Goal: Task Accomplishment & Management: Manage account settings

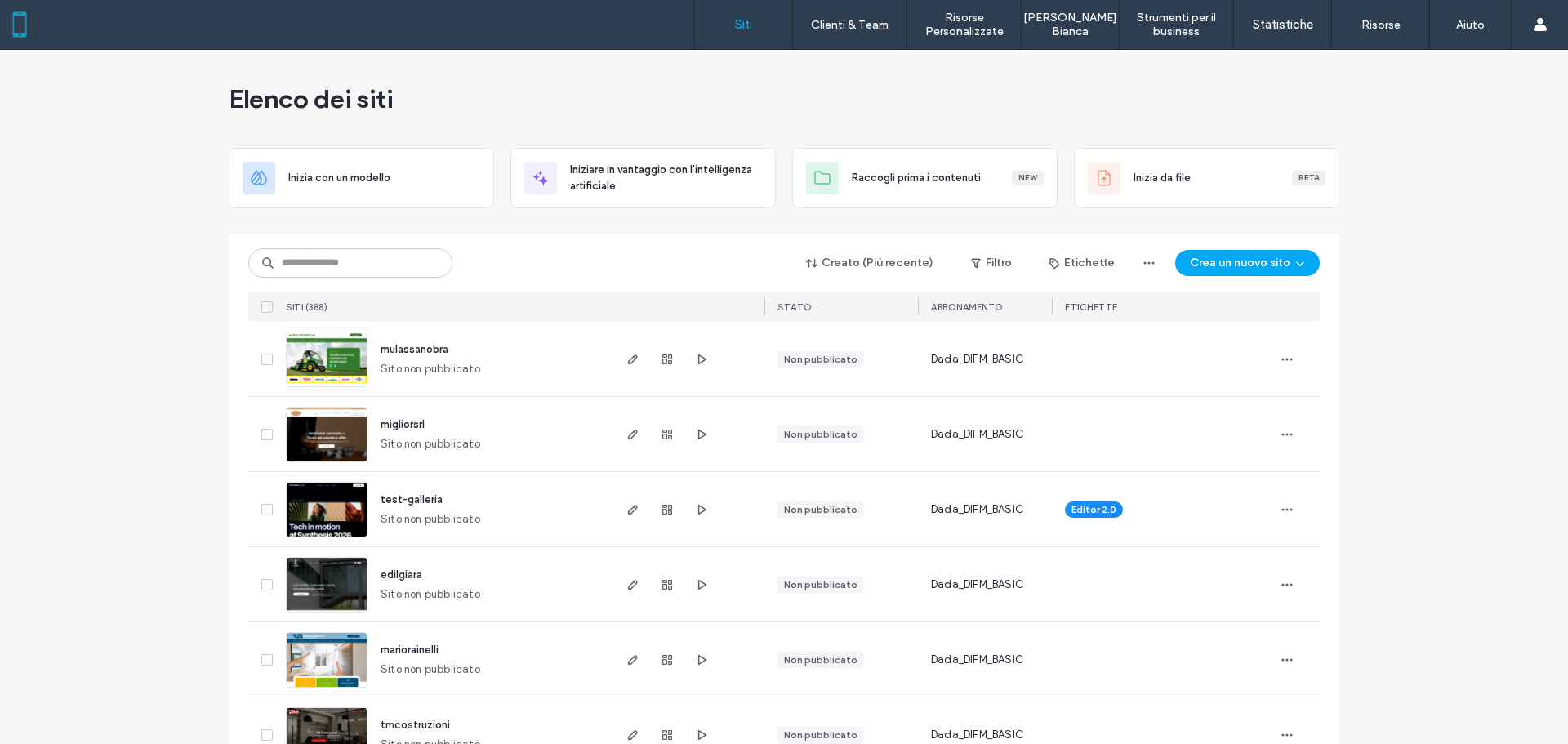
drag, startPoint x: 52, startPoint y: 419, endPoint x: 169, endPoint y: 363, distance: 129.7
click at [316, 256] on input at bounding box center [350, 263] width 204 height 29
click at [407, 421] on span "migliorsrl" at bounding box center [402, 424] width 44 height 13
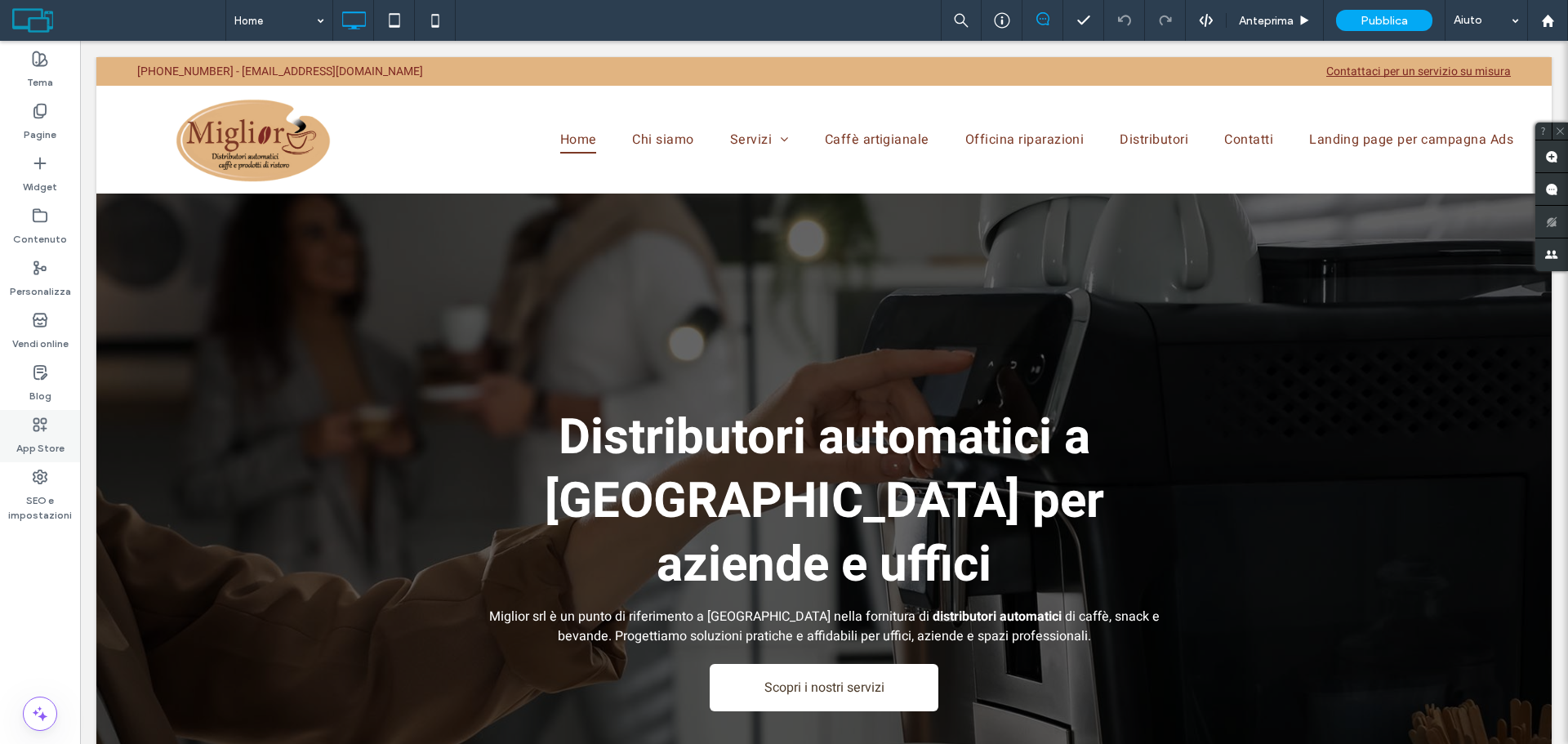
drag, startPoint x: 36, startPoint y: 430, endPoint x: 612, endPoint y: 248, distance: 604.1
click at [38, 430] on icon at bounding box center [40, 425] width 16 height 16
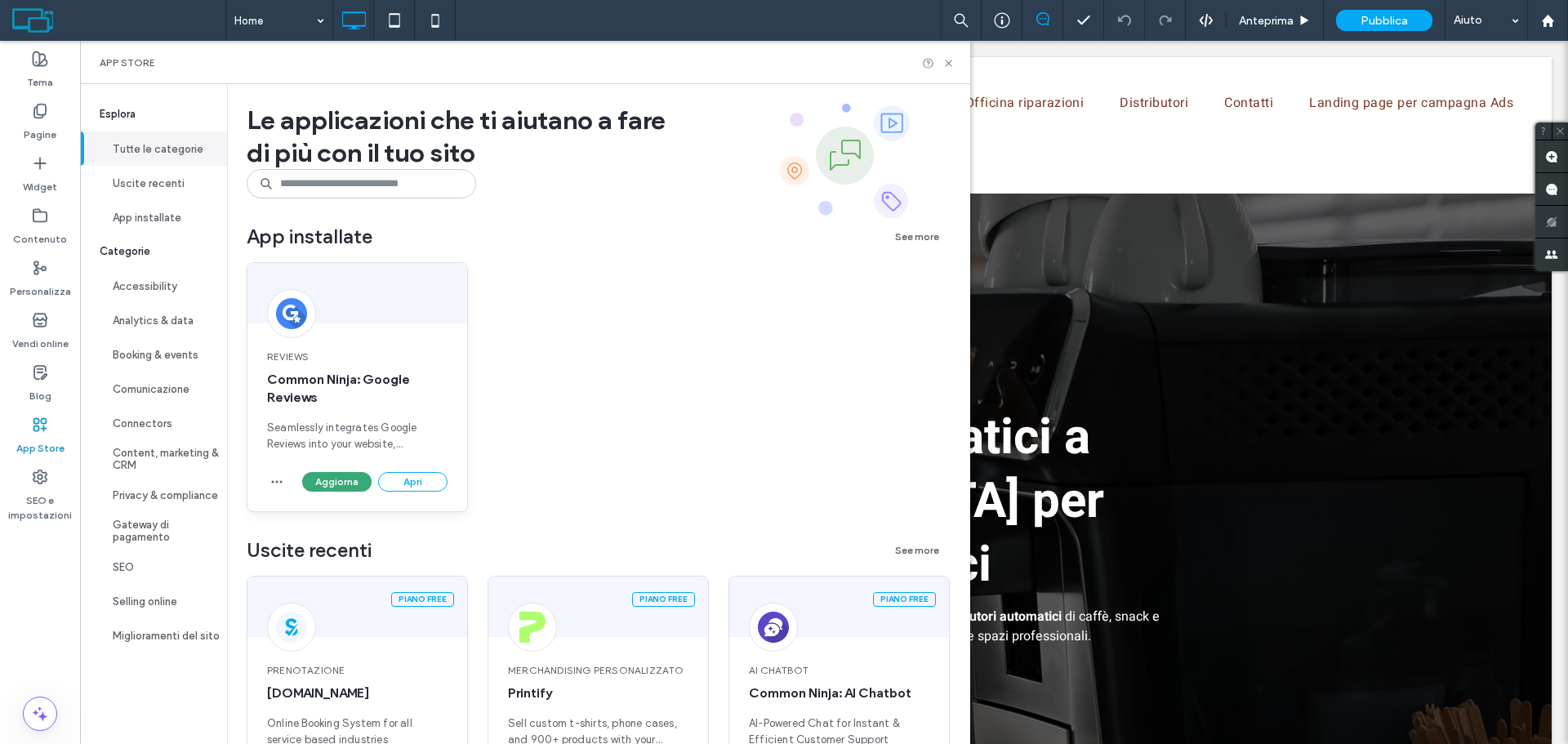
scroll to position [491, 0]
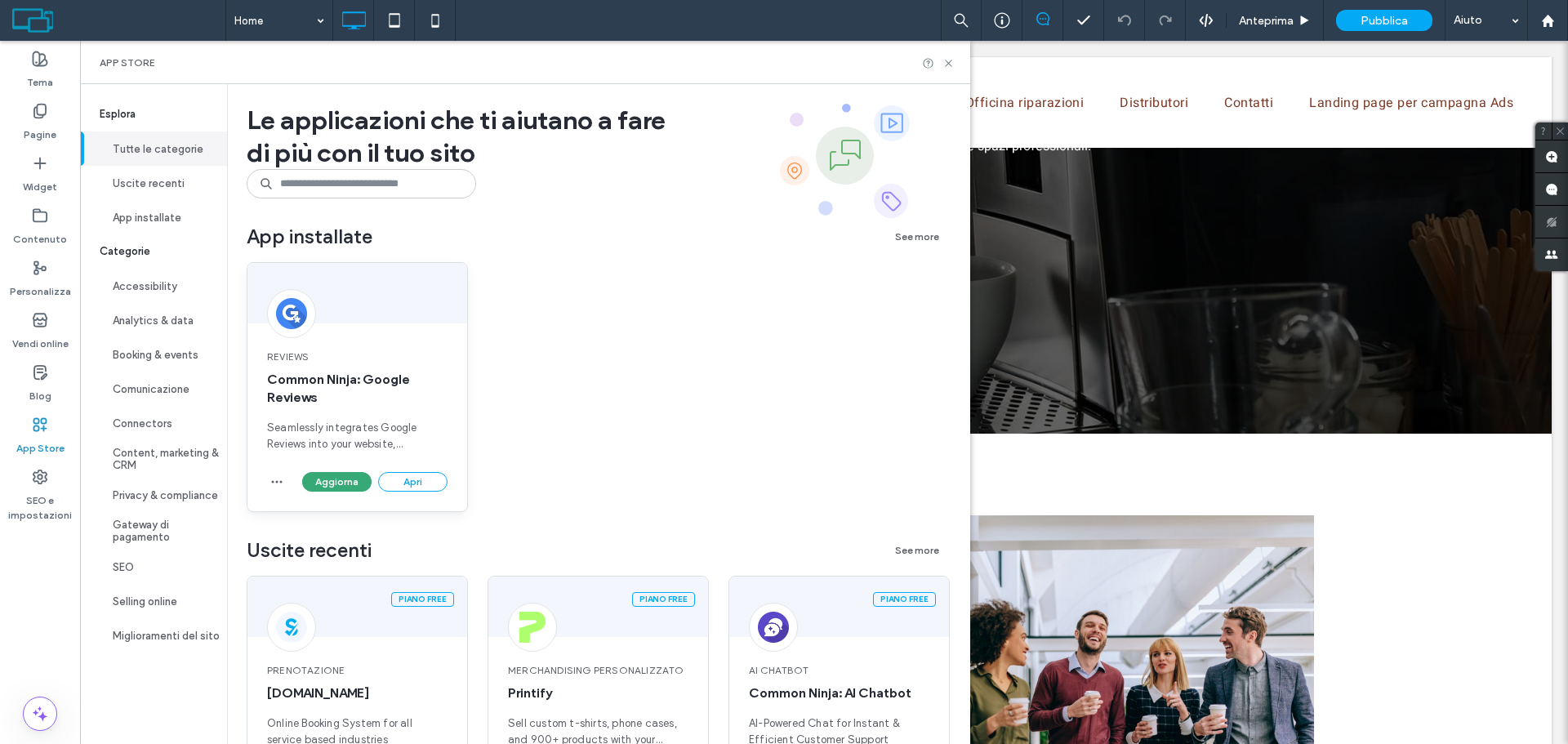
click at [265, 480] on div "Aggiorna Apri" at bounding box center [357, 491] width 220 height 40
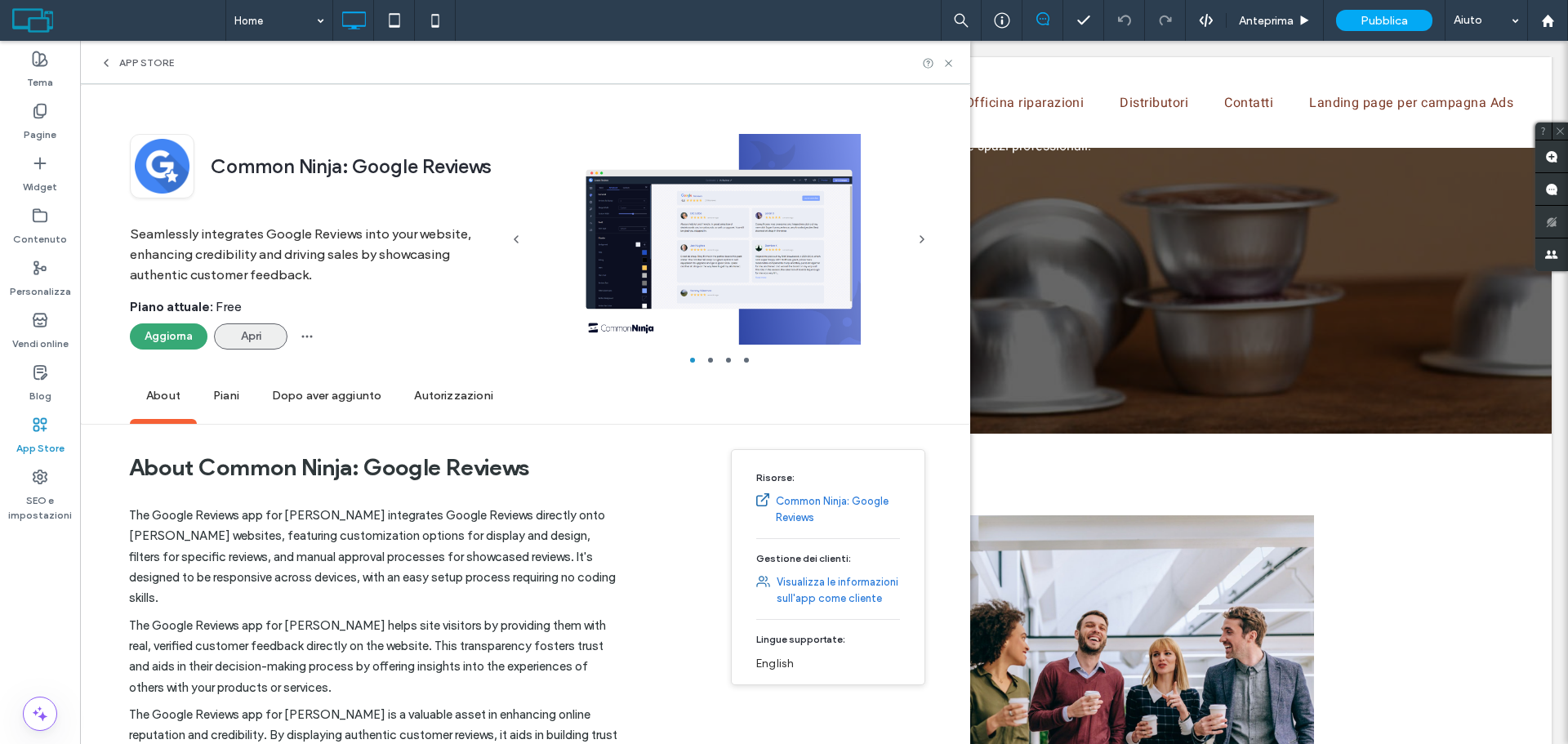
click at [252, 328] on button "Apri" at bounding box center [251, 336] width 74 height 26
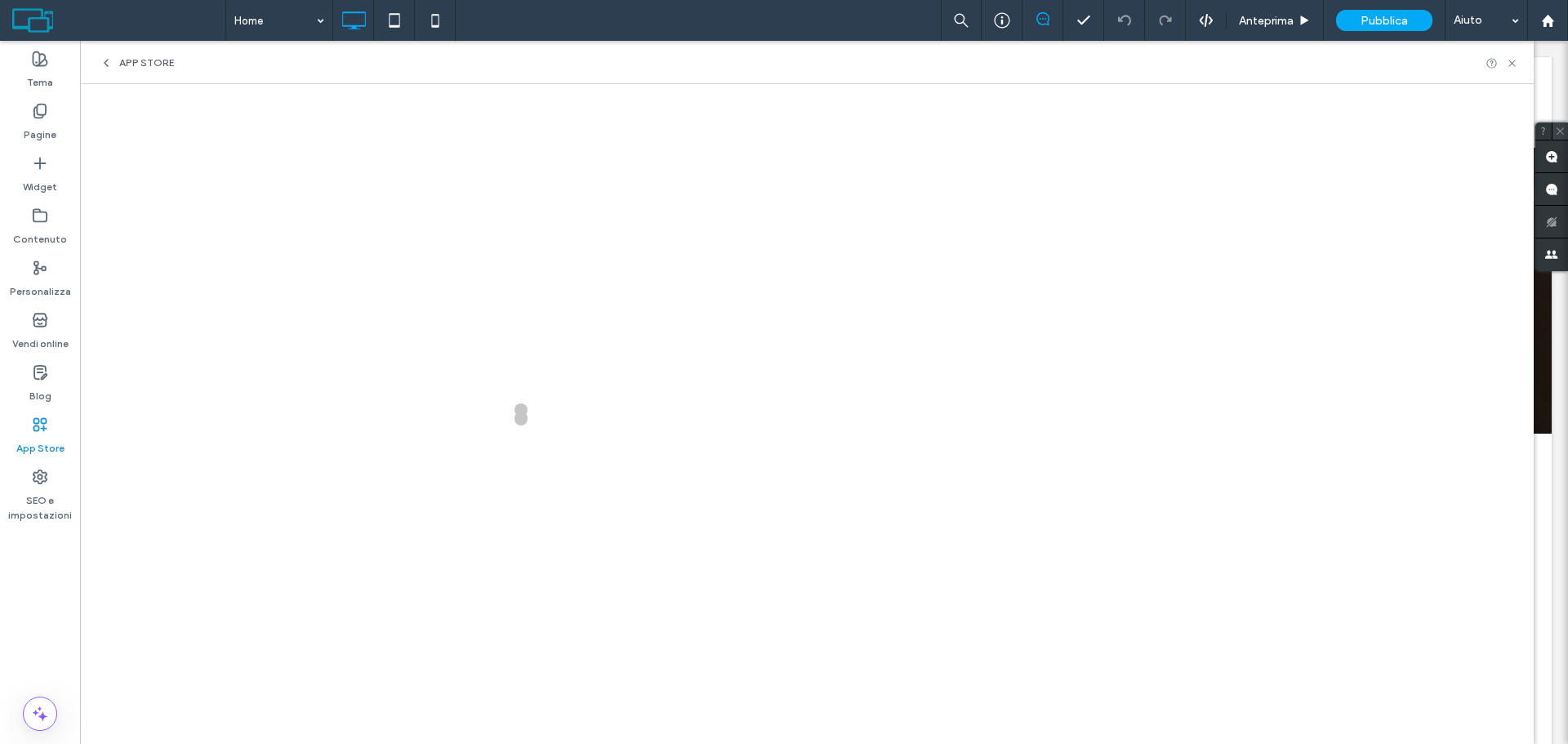
click at [1560, 132] on use at bounding box center [1560, 132] width 8 height 8
click at [1508, 60] on icon at bounding box center [1512, 63] width 13 height 13
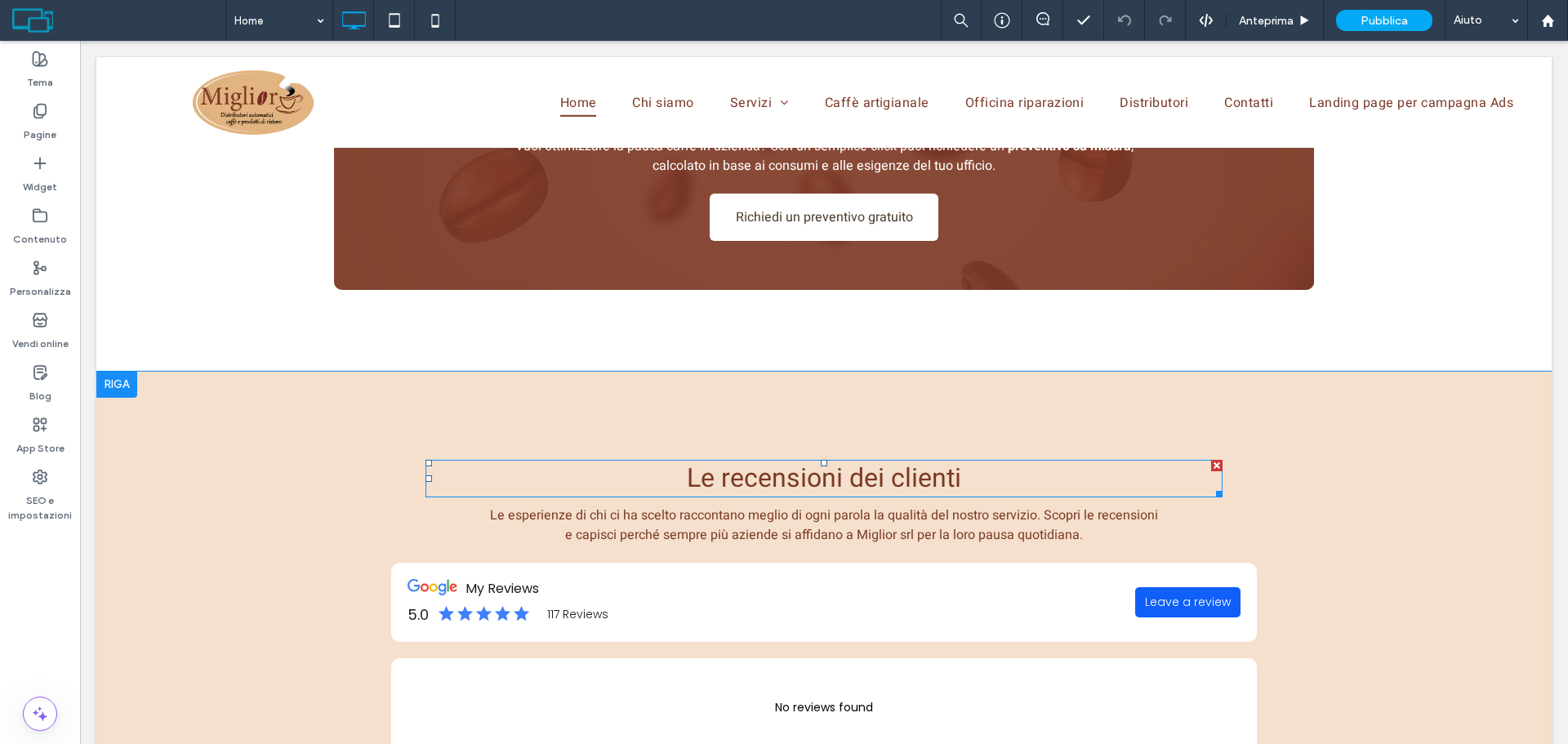
scroll to position [2614, 0]
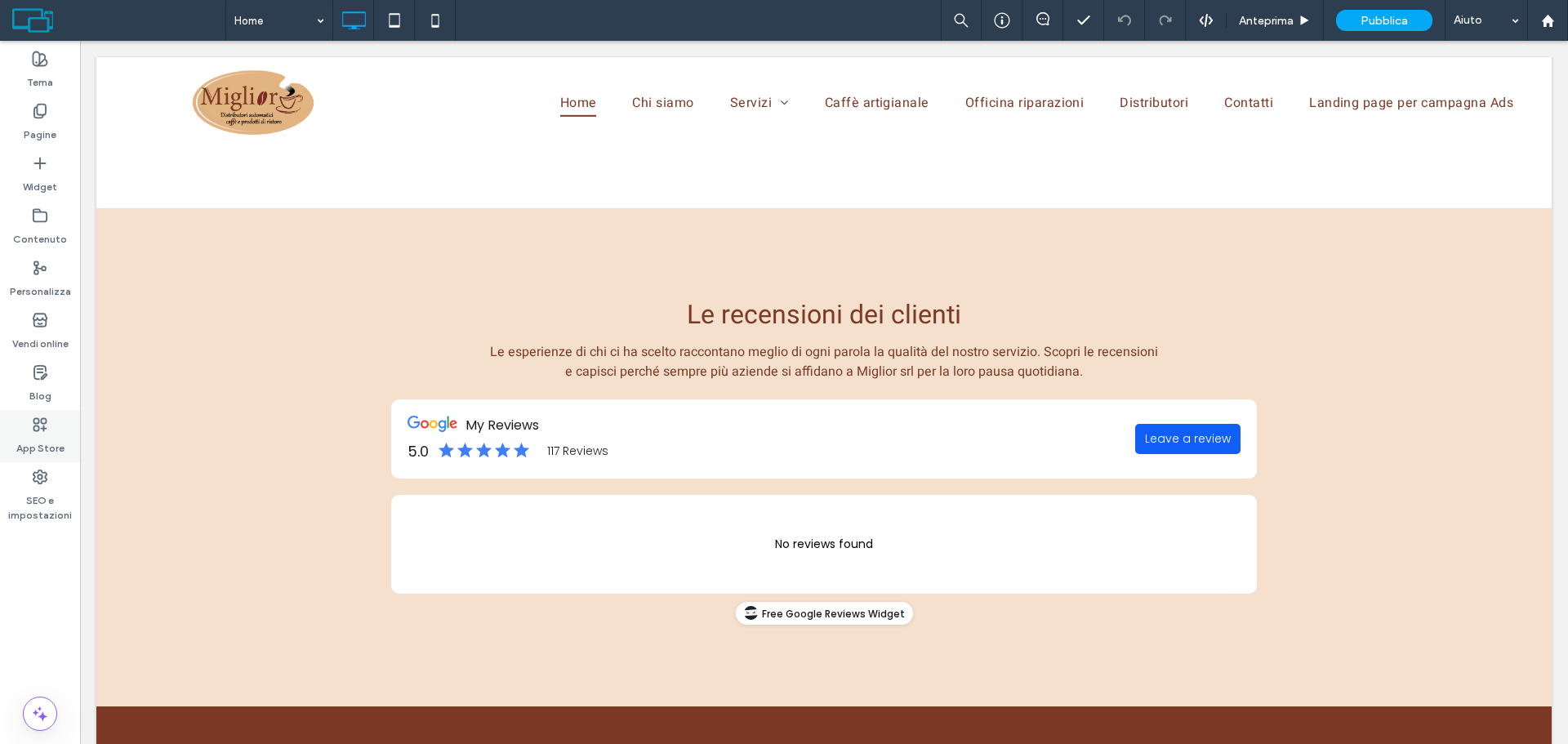
click at [39, 426] on use at bounding box center [40, 424] width 13 height 13
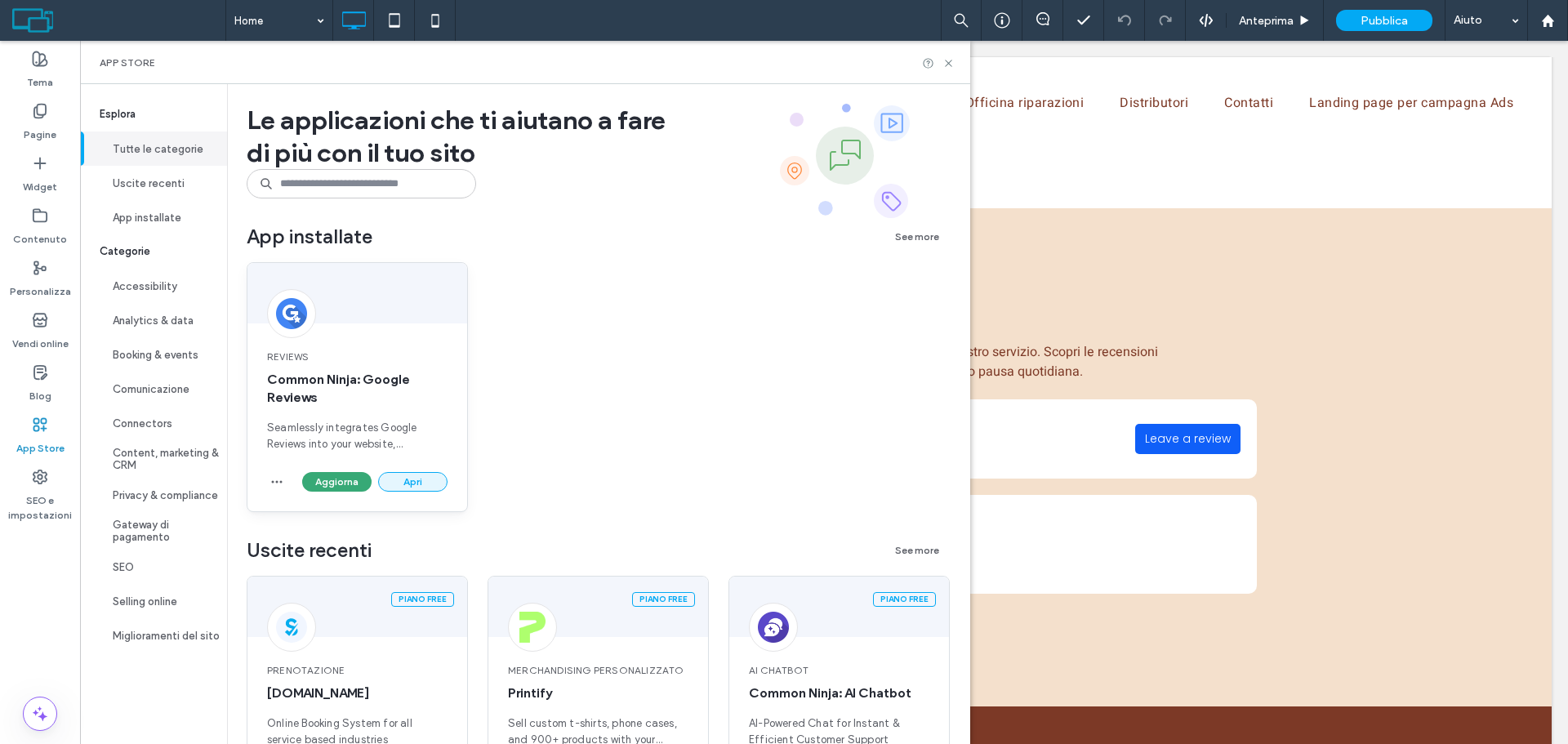
click at [412, 482] on button "Apri" at bounding box center [413, 482] width 70 height 19
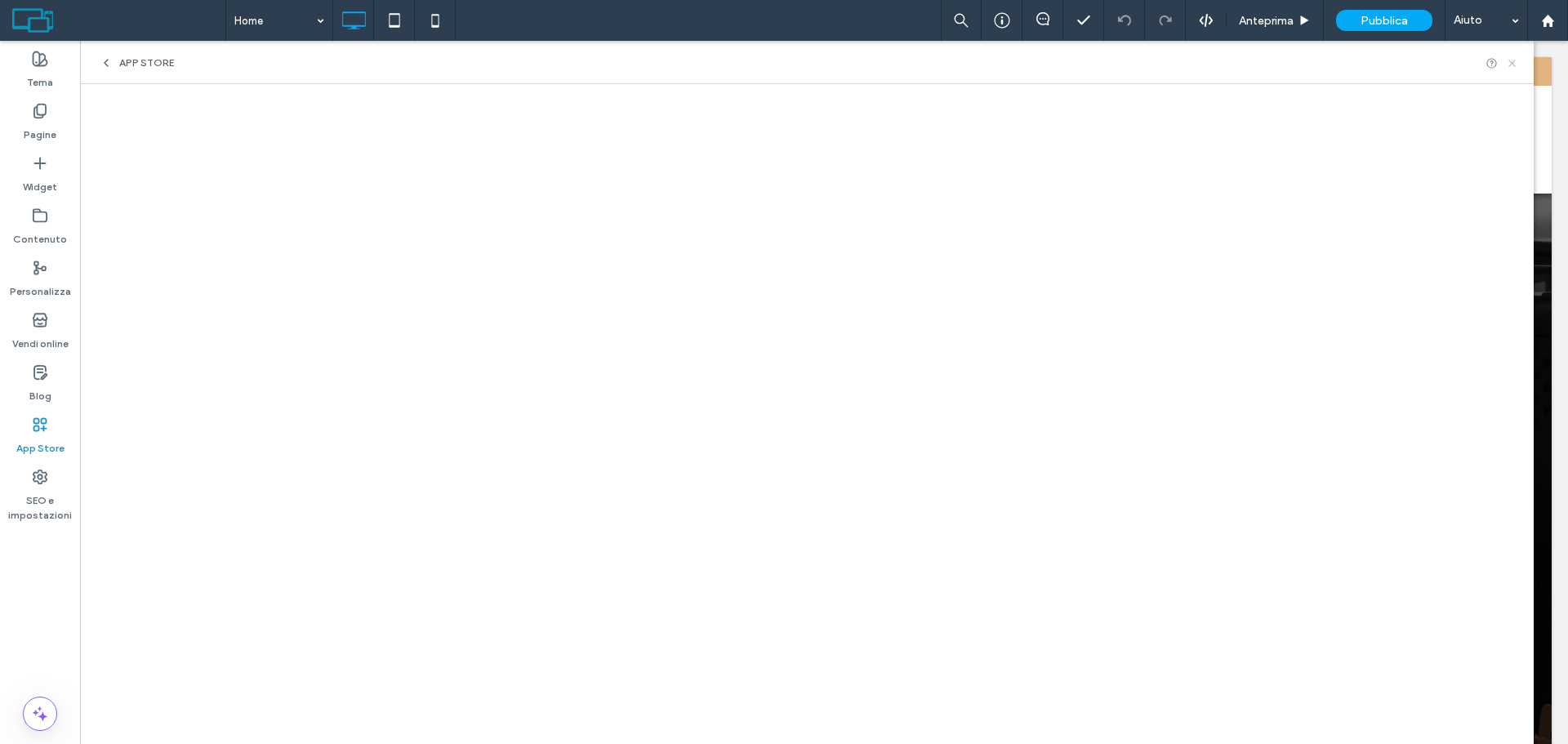
drag, startPoint x: 1515, startPoint y: 65, endPoint x: 1426, endPoint y: 34, distance: 94.2
click at [1515, 65] on icon at bounding box center [1512, 63] width 13 height 13
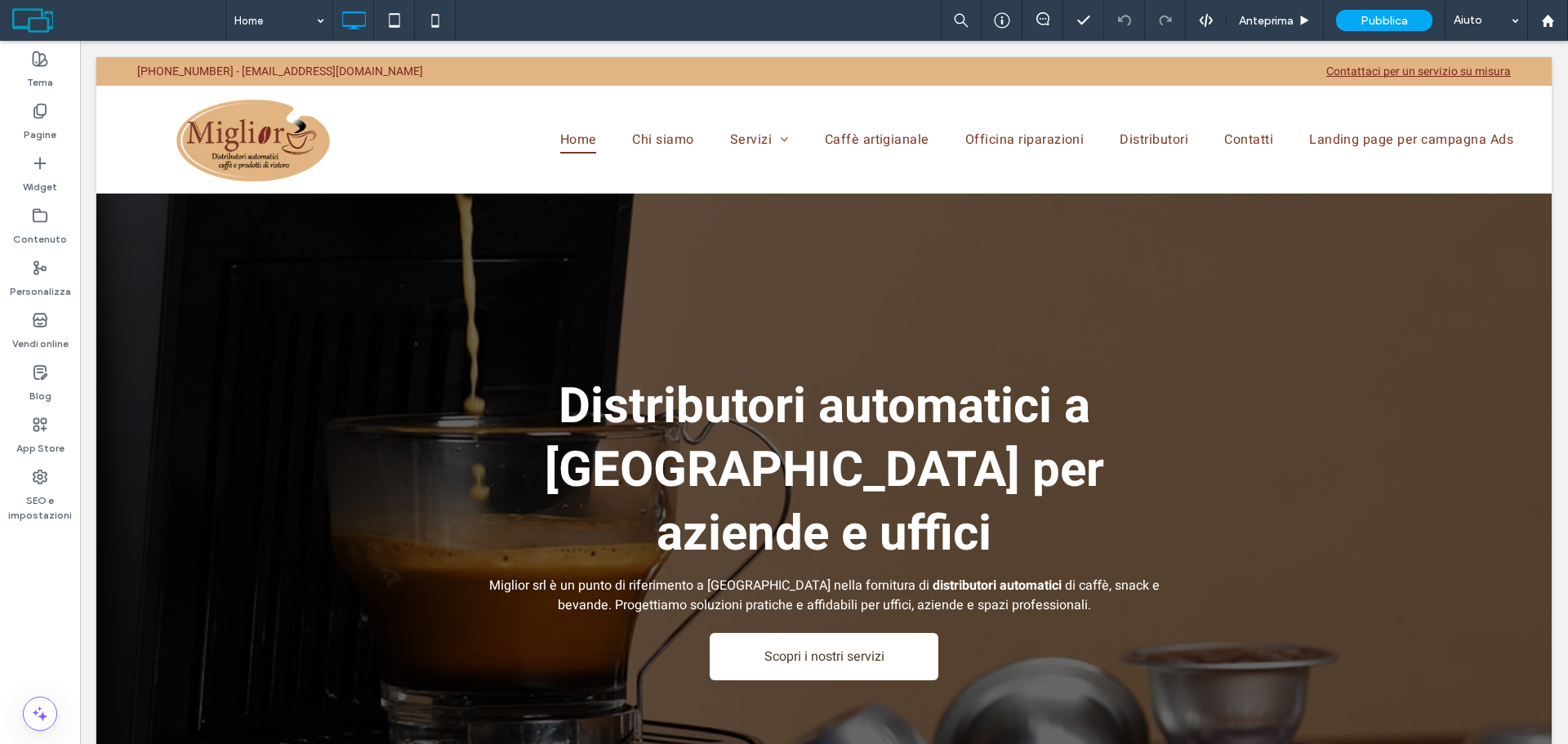
scroll to position [47, 0]
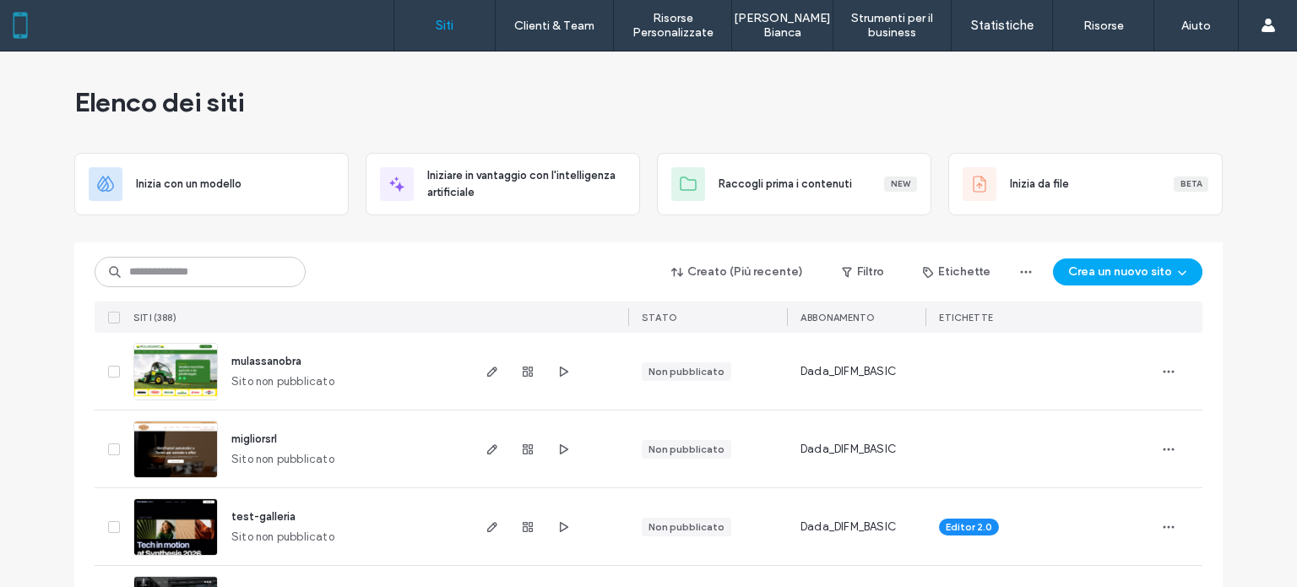
click at [556, 448] on icon "button" at bounding box center [563, 449] width 14 height 14
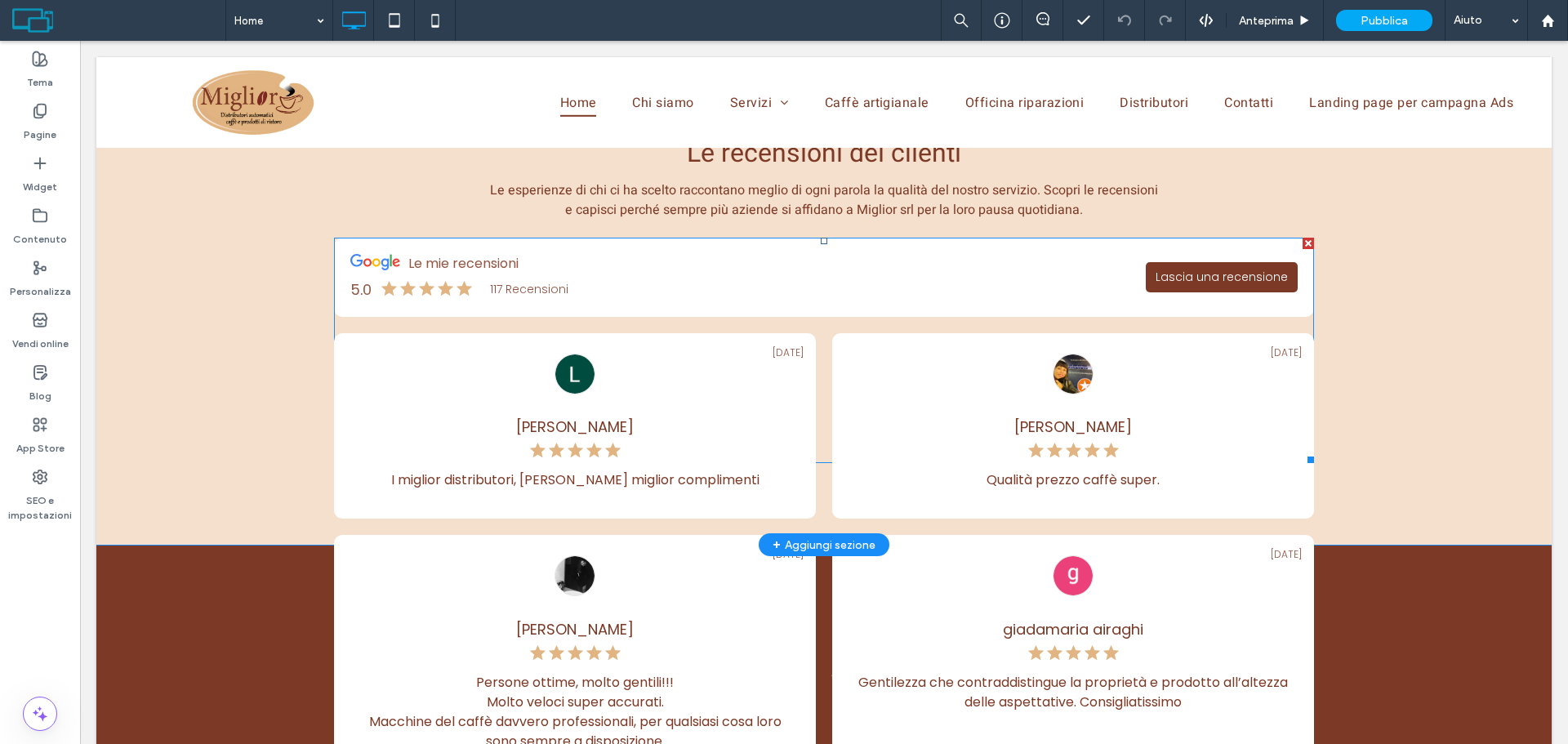
scroll to position [2783, 0]
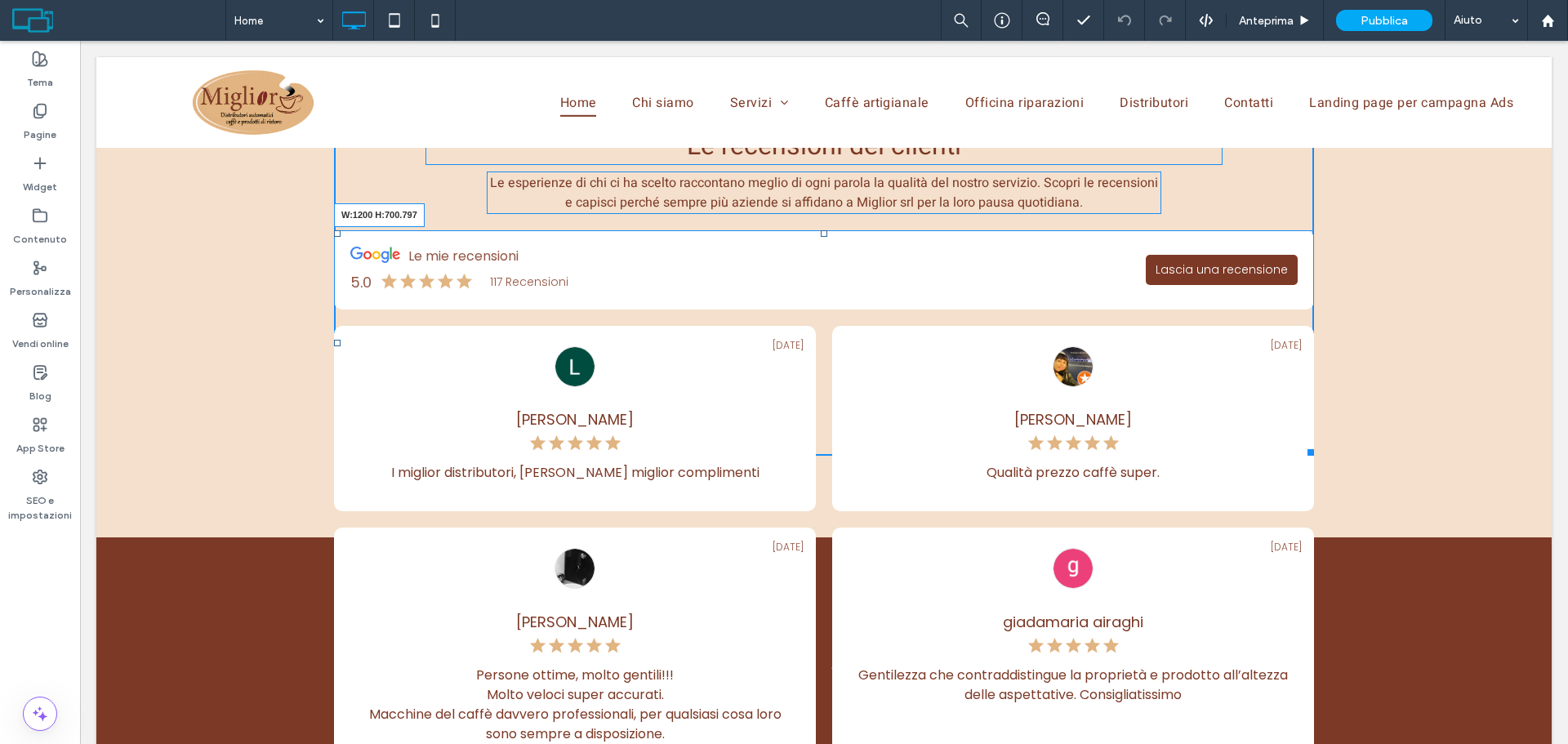
drag, startPoint x: 1303, startPoint y: 352, endPoint x: 1385, endPoint y: 703, distance: 360.5
click at [1385, 538] on div "Le recensioni dei clienti Le esperienze di chi ci ha scelto raccontano meglio d…" at bounding box center [824, 288] width 1455 height 498
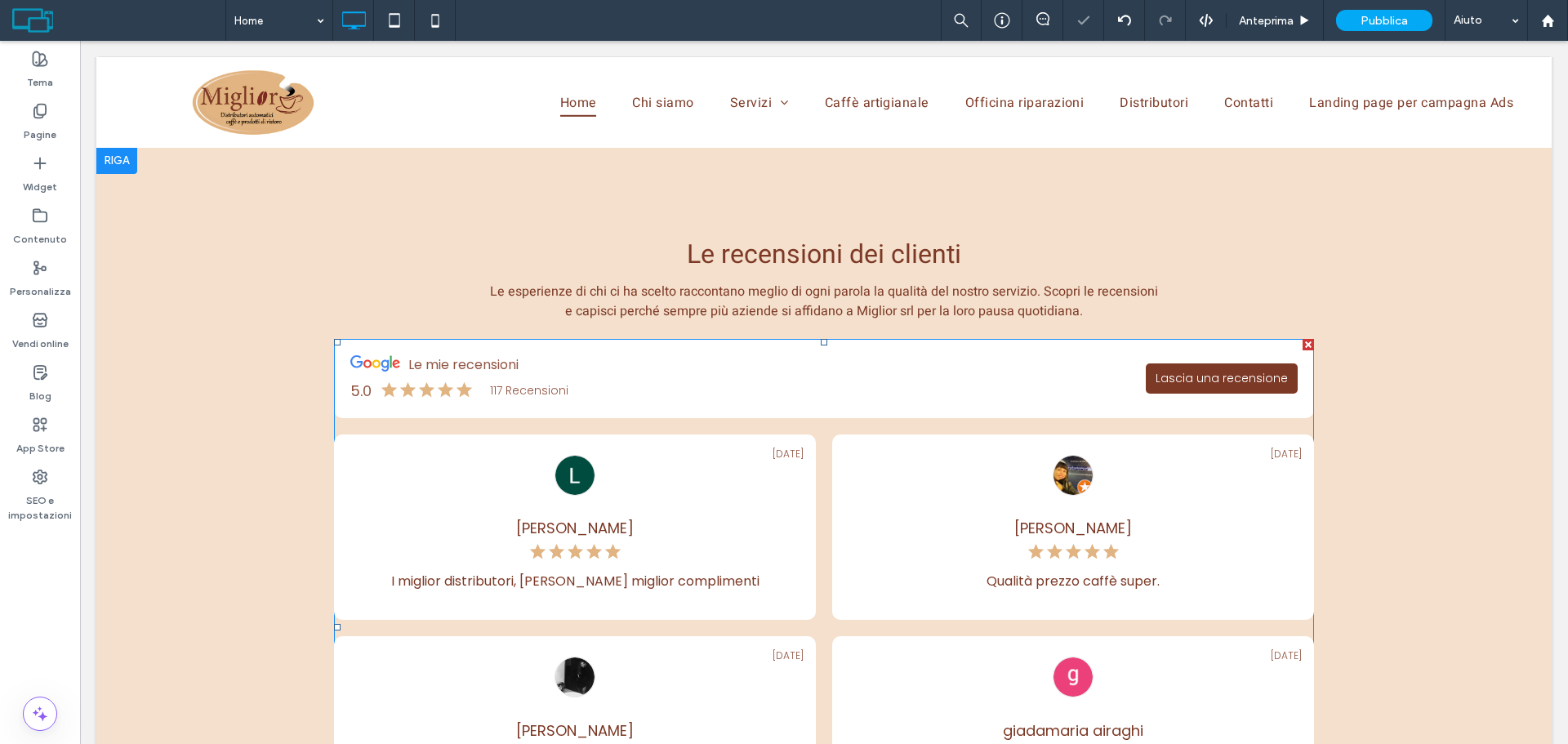
scroll to position [2538, 0]
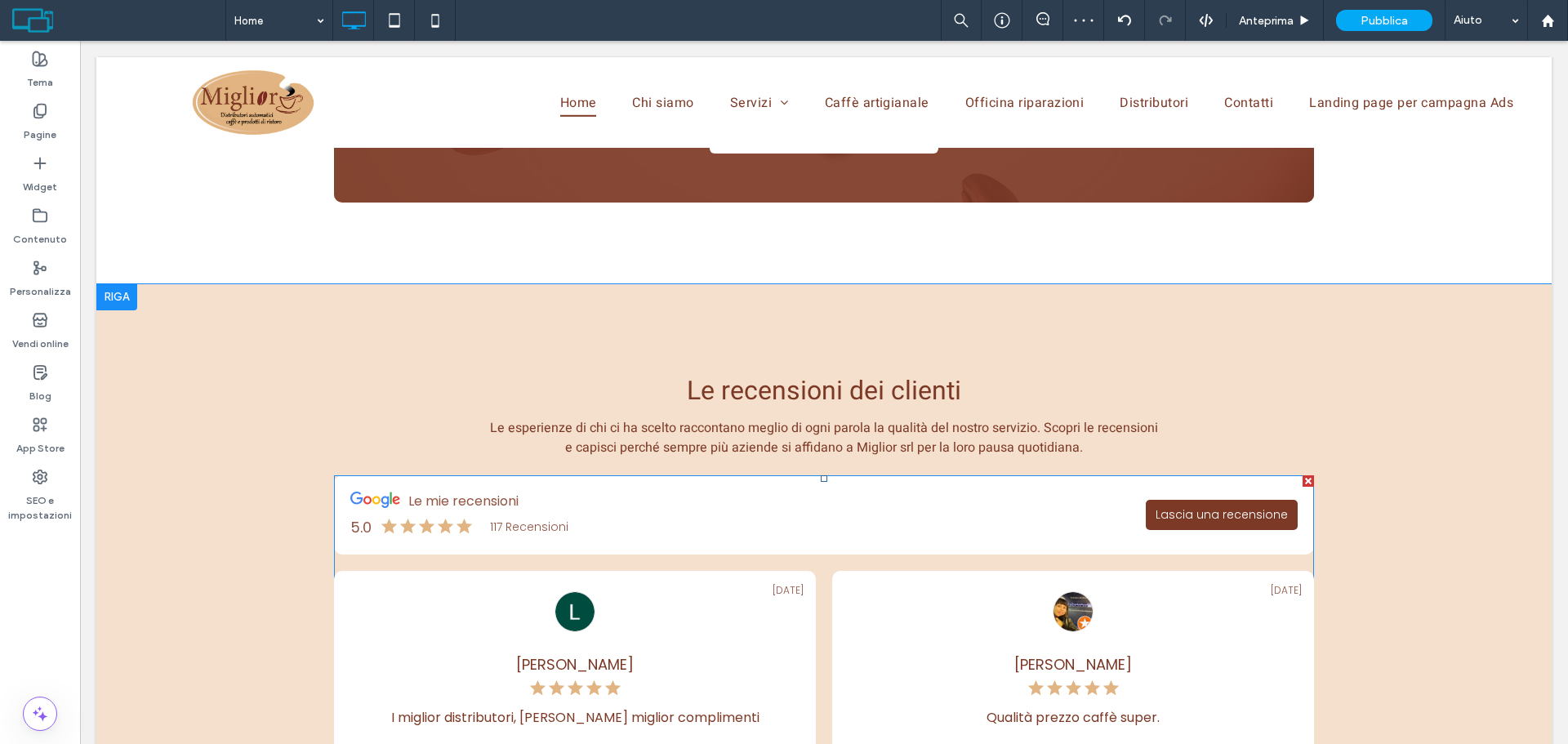
drag, startPoint x: 1306, startPoint y: 381, endPoint x: 705, endPoint y: 333, distance: 602.9
click at [1306, 475] on div at bounding box center [1309, 481] width 12 height 12
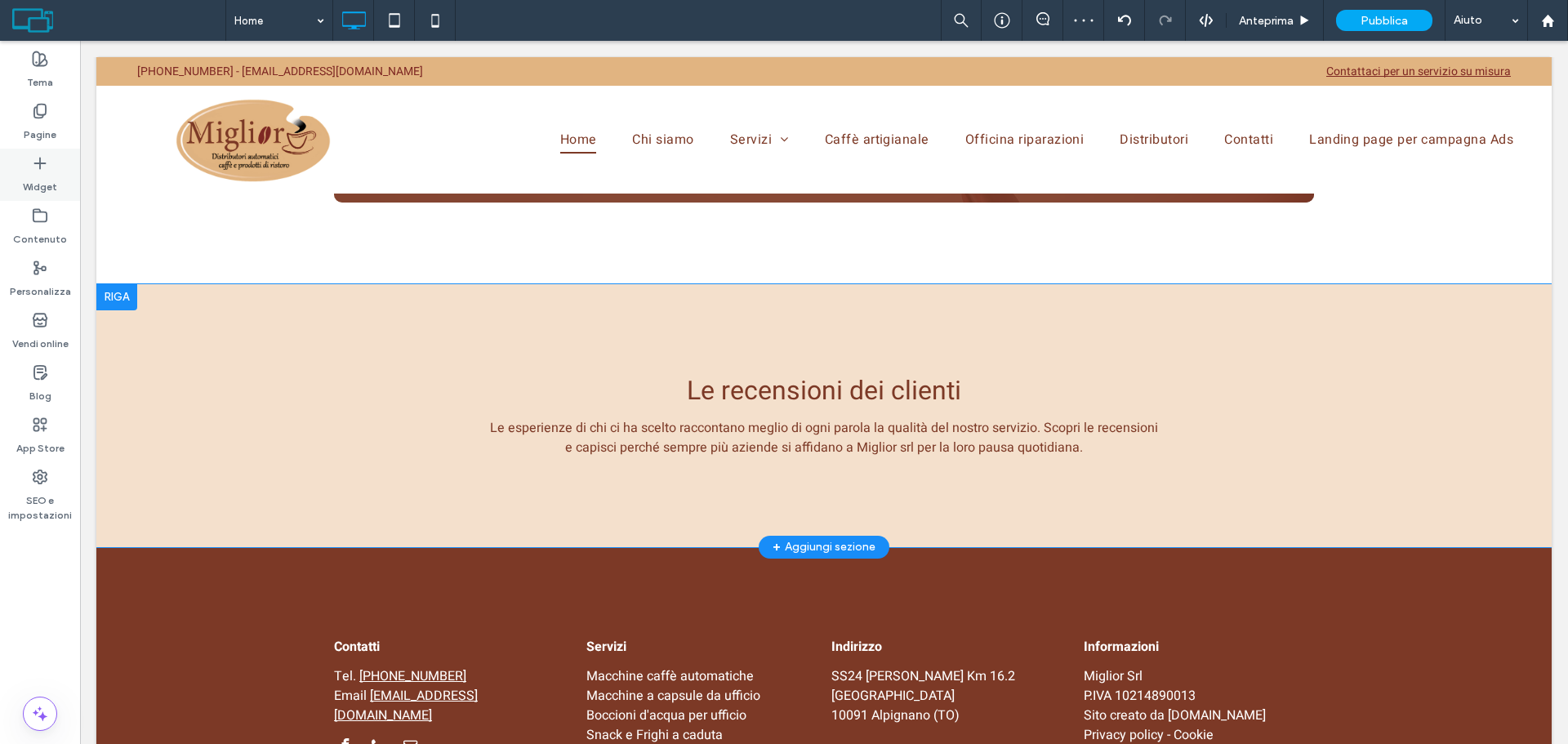
drag, startPoint x: 34, startPoint y: 194, endPoint x: 67, endPoint y: 114, distance: 86.5
click at [34, 194] on div "Widget" at bounding box center [40, 175] width 80 height 52
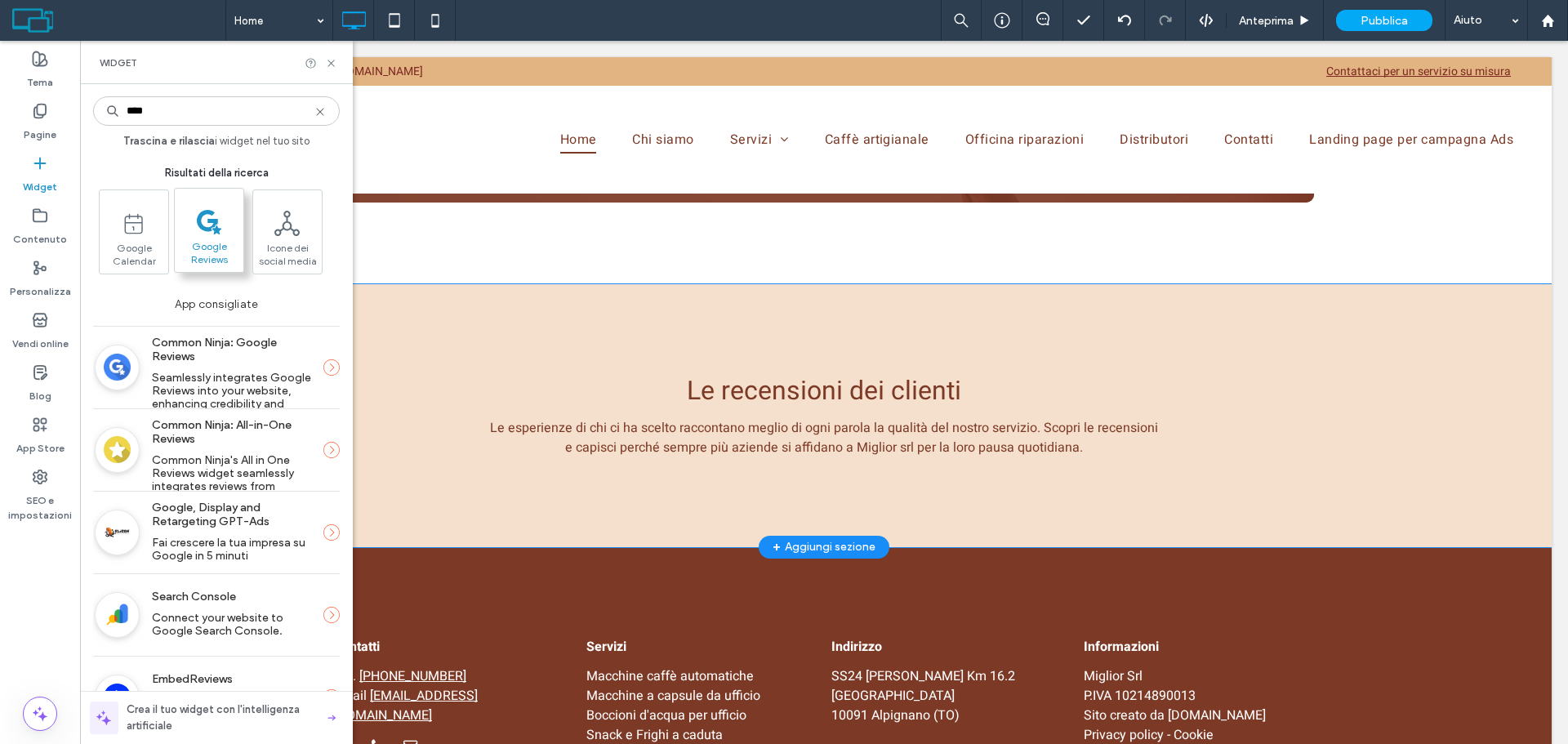
type input "****"
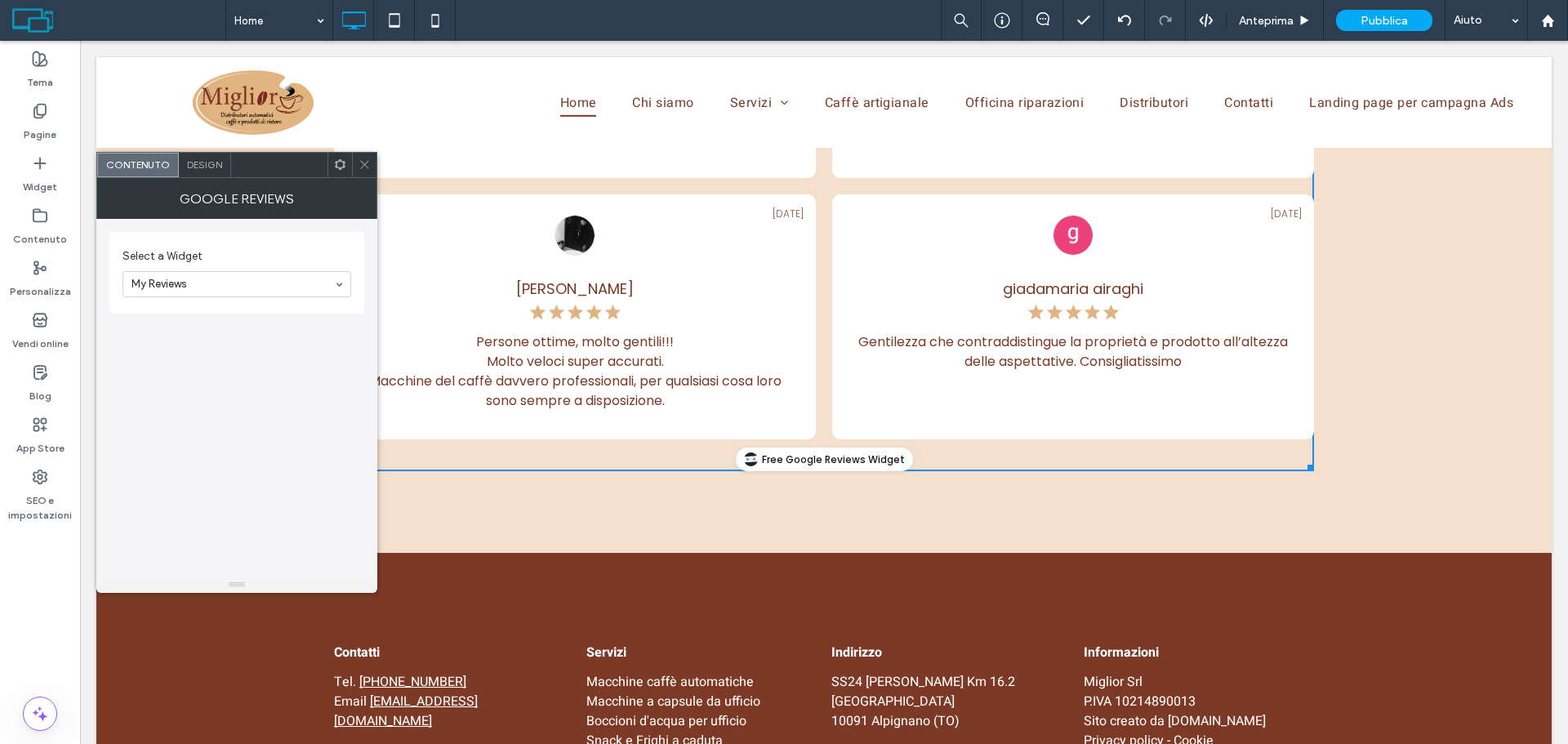
scroll to position [3110, 0]
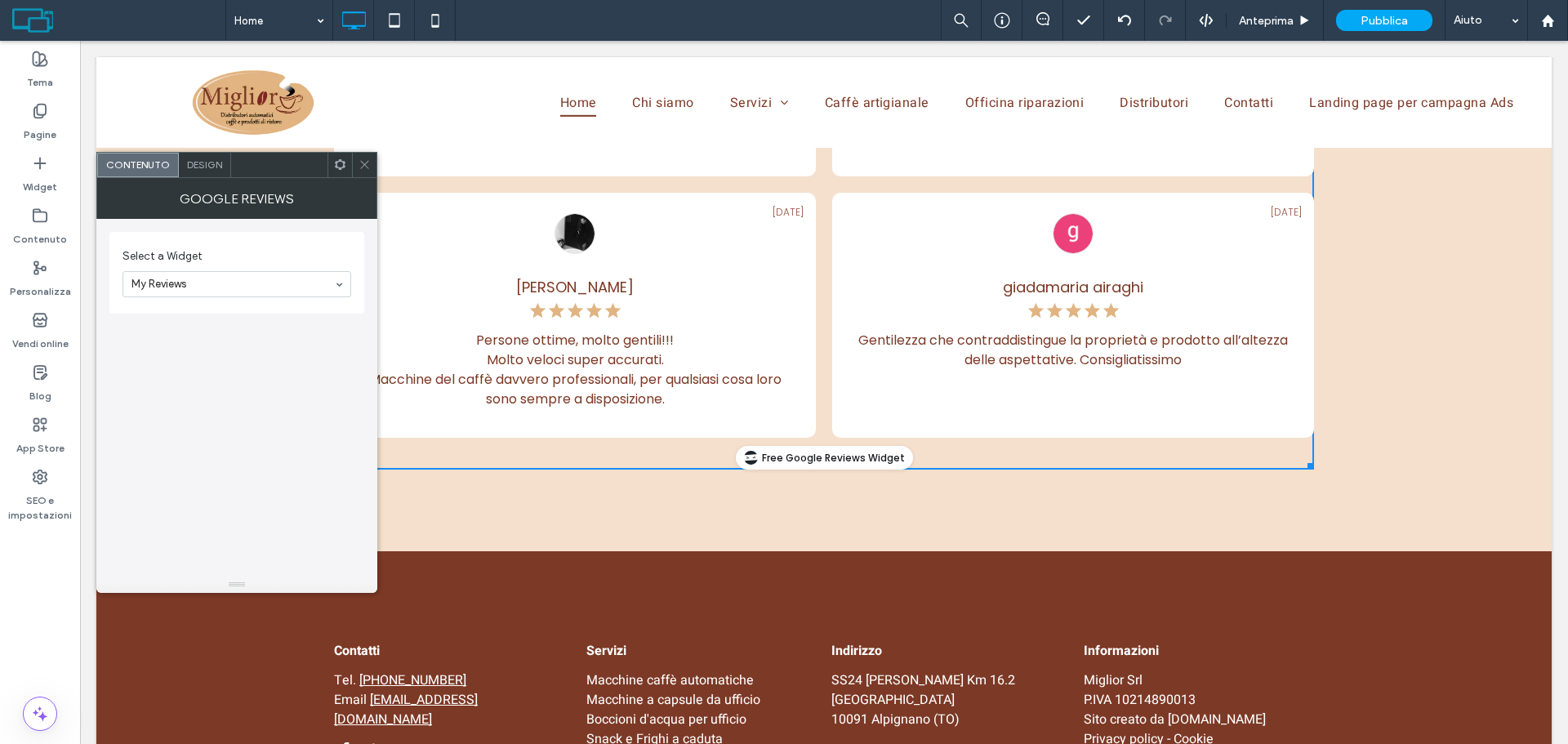
click at [363, 160] on icon at bounding box center [365, 164] width 13 height 13
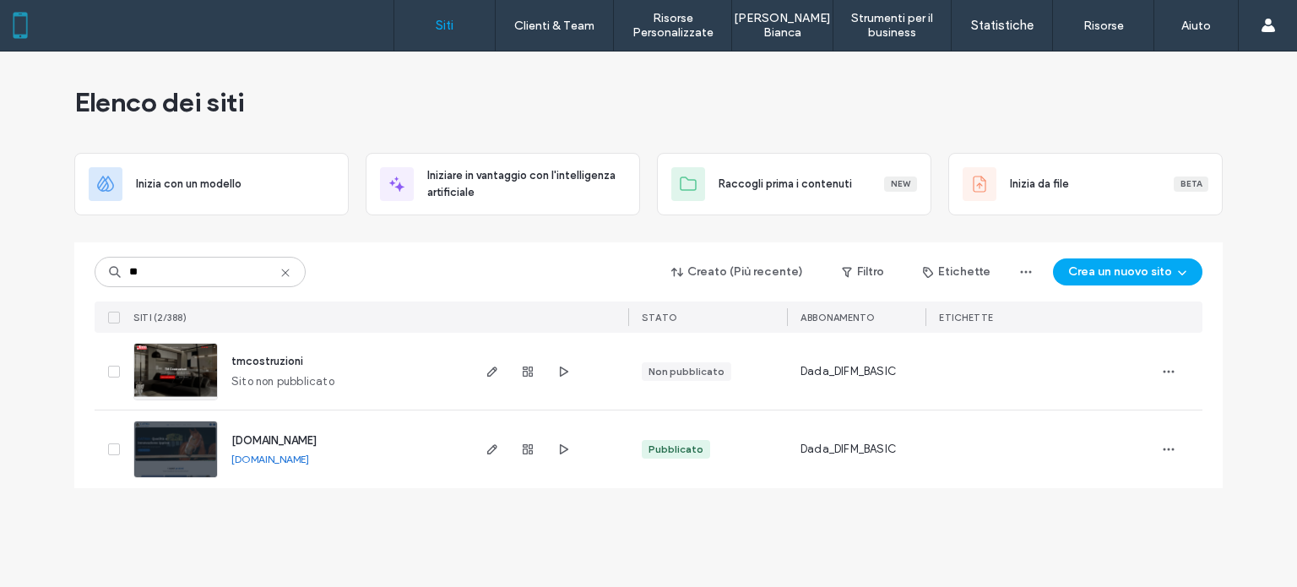
click at [279, 360] on span "tmcostruzioni" at bounding box center [267, 361] width 72 height 13
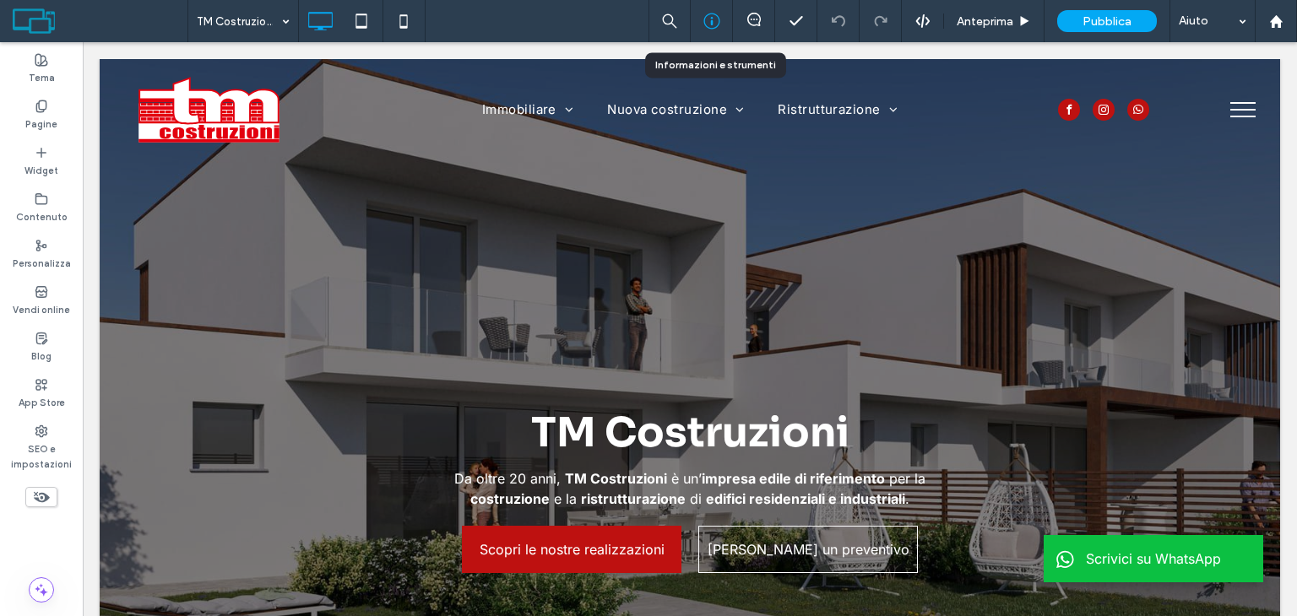
click at [716, 19] on icon at bounding box center [711, 21] width 17 height 17
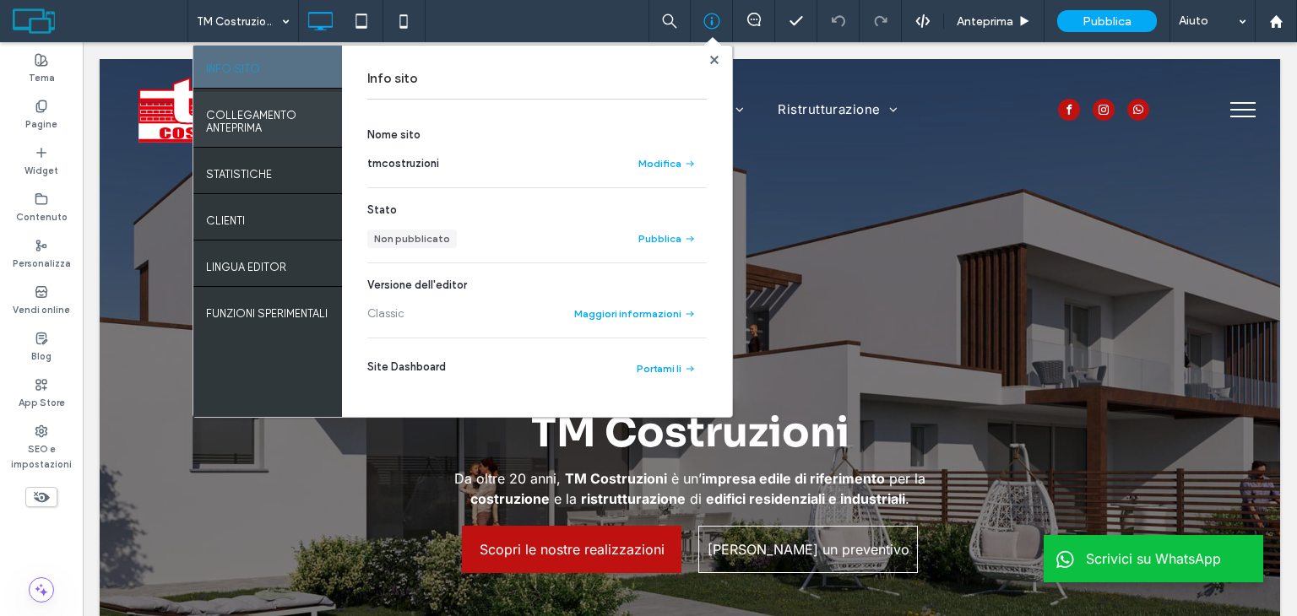
click at [274, 130] on label "COLLEGAMENTO ANTEPRIMA" at bounding box center [267, 117] width 123 height 34
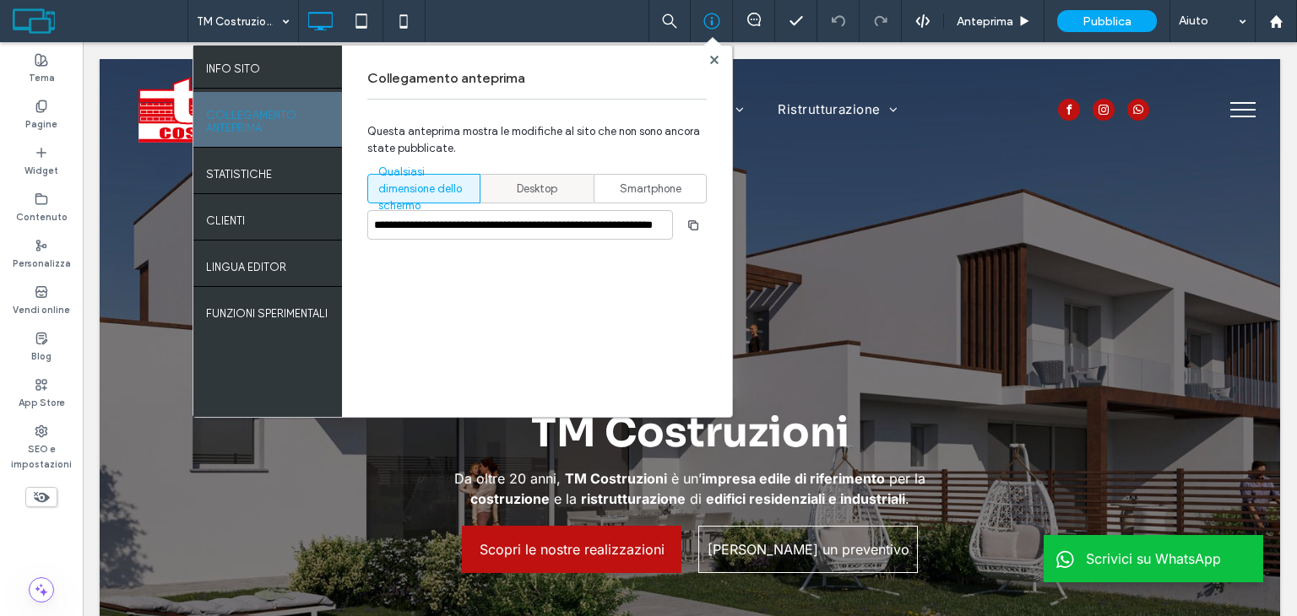
click at [517, 177] on div "Desktop" at bounding box center [536, 189] width 91 height 28
type input "**********"
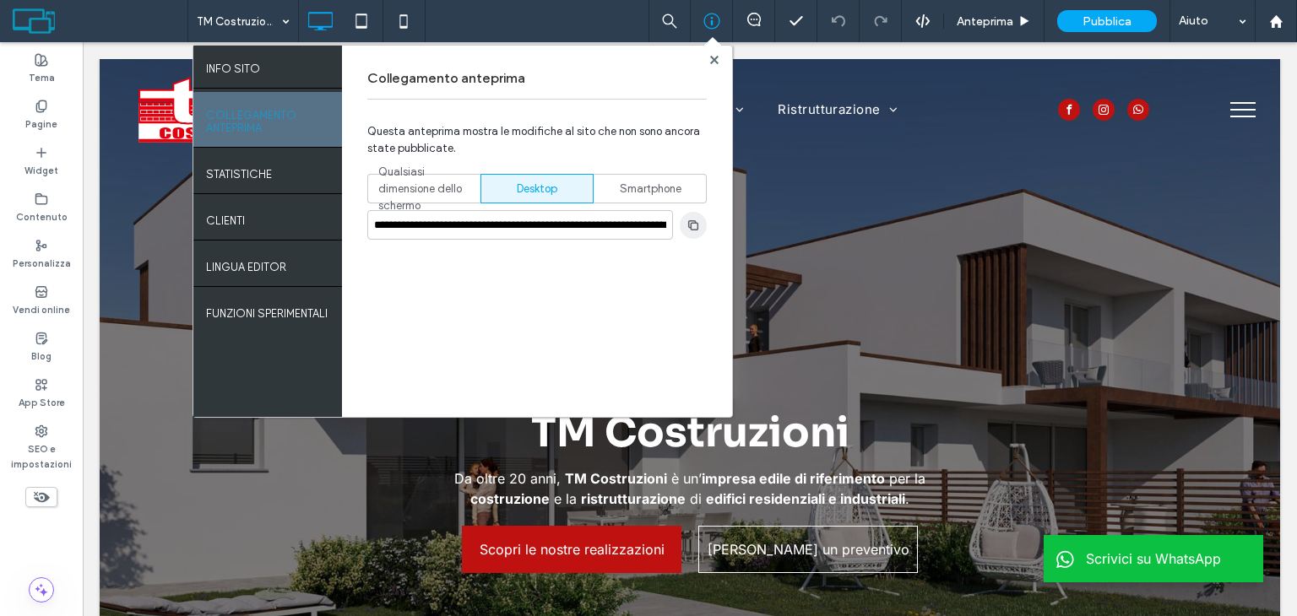
click at [692, 216] on span "button" at bounding box center [693, 225] width 27 height 27
